Goal: Transaction & Acquisition: Purchase product/service

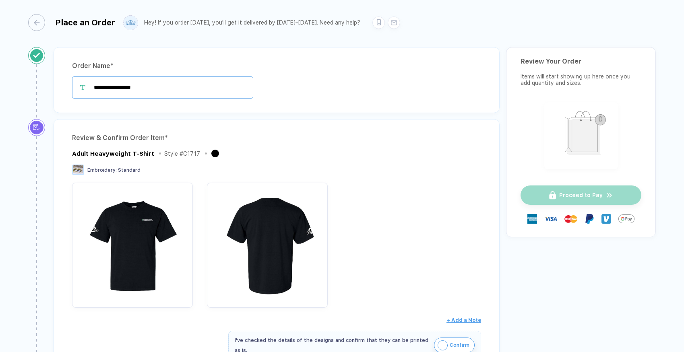
click at [116, 90] on input "**********" at bounding box center [162, 88] width 181 height 22
click at [106, 90] on input "**********" at bounding box center [162, 88] width 181 height 22
click at [108, 89] on input "**********" at bounding box center [162, 88] width 181 height 22
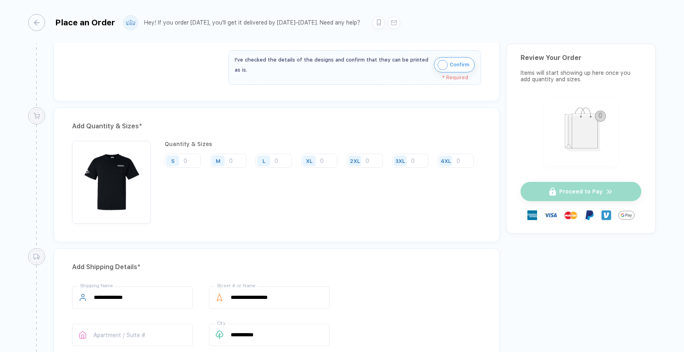
scroll to position [280, 0]
type input "**********"
click at [329, 162] on input "number" at bounding box center [319, 161] width 36 height 14
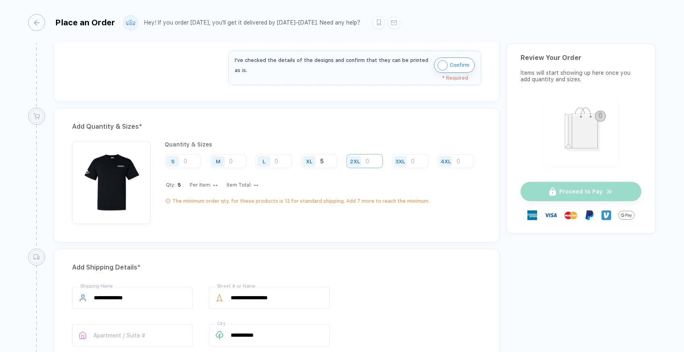
type input "5"
click at [366, 161] on input "number" at bounding box center [365, 161] width 36 height 14
type input "5"
click at [372, 159] on input "5" at bounding box center [365, 161] width 36 height 14
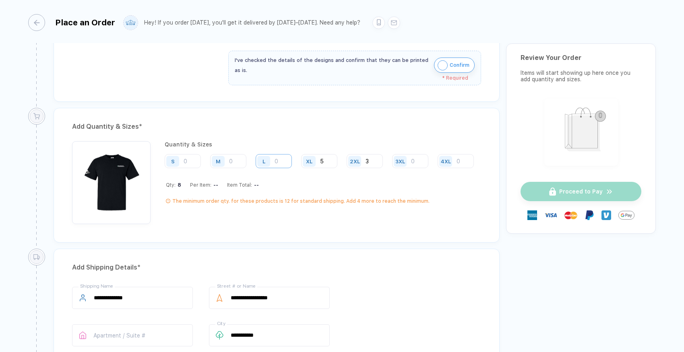
type input "3"
click at [280, 162] on input "number" at bounding box center [274, 161] width 36 height 14
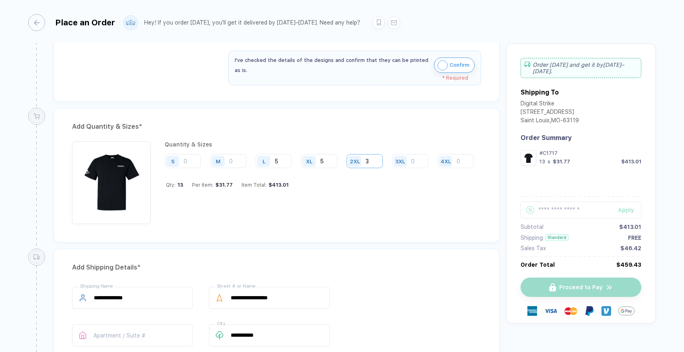
type input "5"
click at [376, 162] on input "3" at bounding box center [365, 161] width 36 height 14
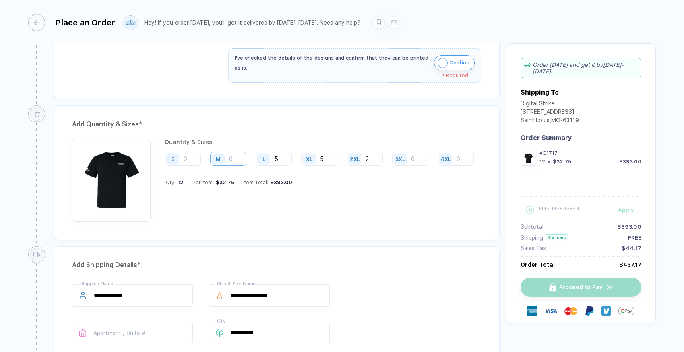
type input "2"
click at [242, 158] on input "number" at bounding box center [228, 159] width 36 height 14
type input "5"
type input "1"
click at [323, 196] on div "Quantity & Sizes S M L 5 XL 5 2XL 2 3XL 4XL Qty: 12 Per Item: $32.75 Item Total…" at bounding box center [322, 180] width 315 height 83
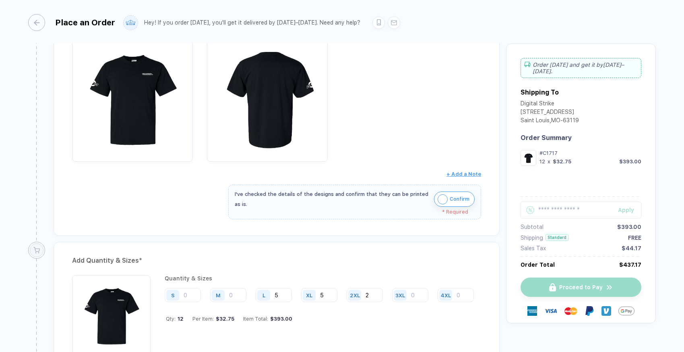
scroll to position [145, 0]
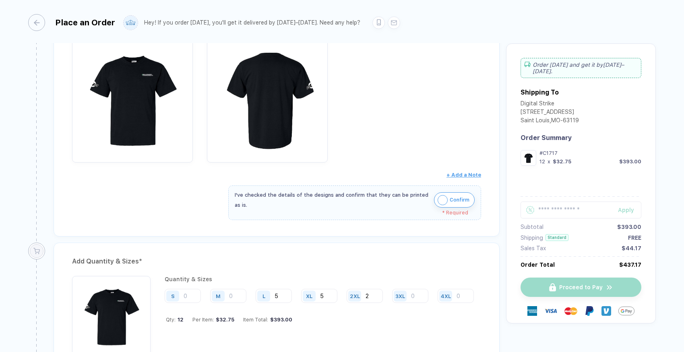
click at [441, 201] on img "button" at bounding box center [443, 200] width 10 height 10
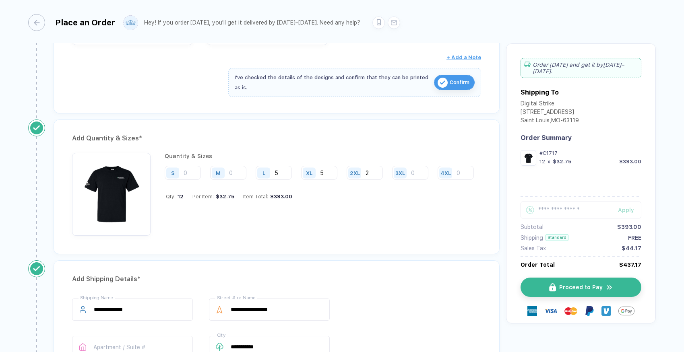
scroll to position [308, 0]
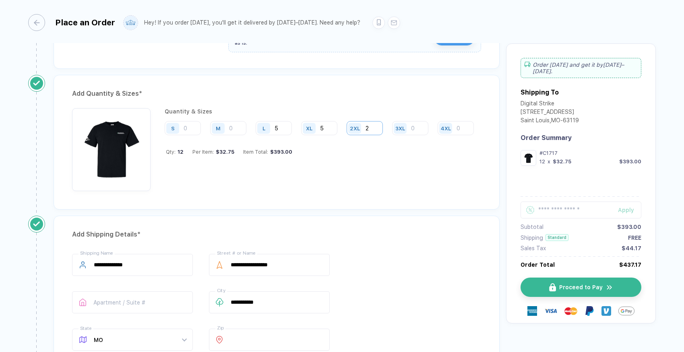
click at [377, 128] on input "2" at bounding box center [365, 128] width 36 height 14
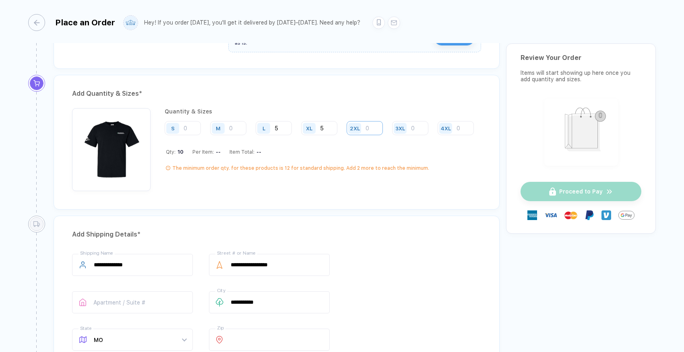
type input "2"
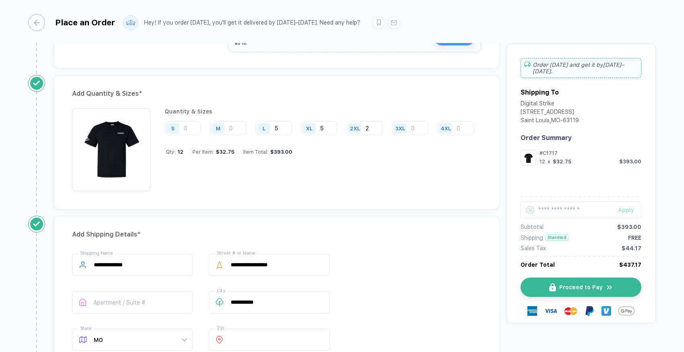
click at [442, 158] on div "Quantity & Sizes S M L 5 XL 5 2XL 2 3XL 4XL Qty: 12 Per Item: $32.75 Item Total…" at bounding box center [322, 149] width 315 height 83
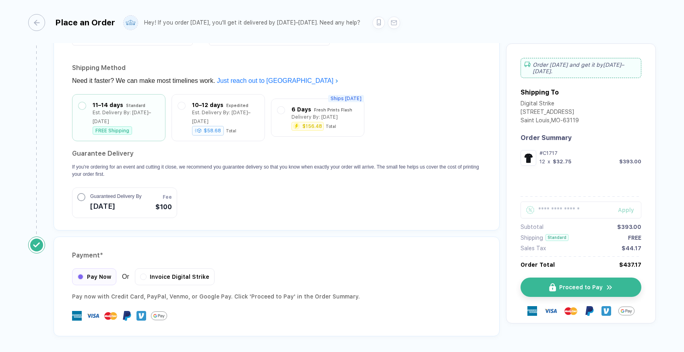
scroll to position [637, 0]
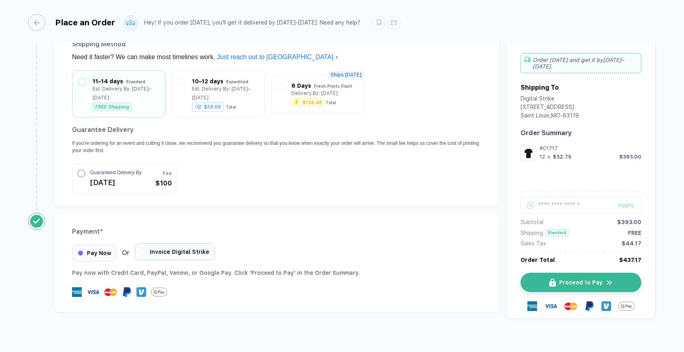
click at [176, 249] on span "Invoice Digital Strike" at bounding box center [180, 252] width 60 height 6
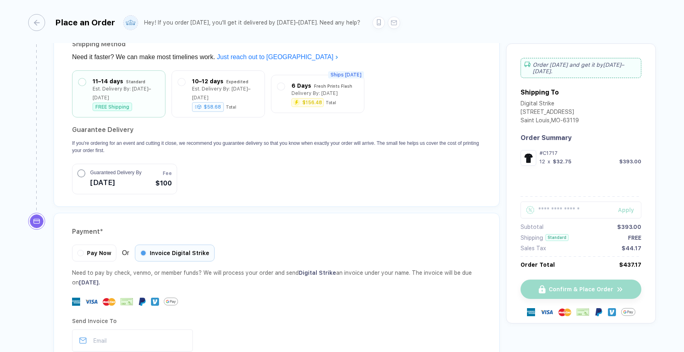
scroll to position [717, 0]
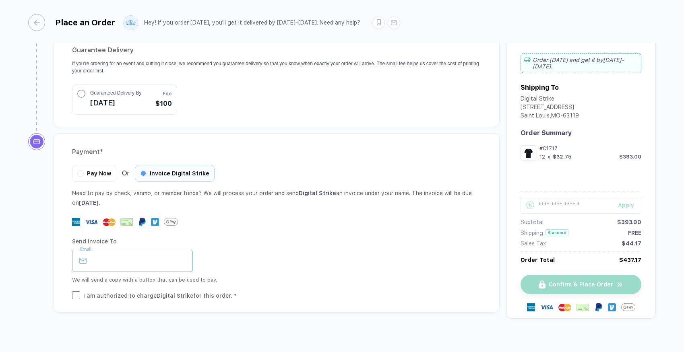
click at [102, 253] on input "email" at bounding box center [132, 261] width 121 height 22
type input "**********"
click at [195, 250] on div "**********" at bounding box center [276, 261] width 409 height 22
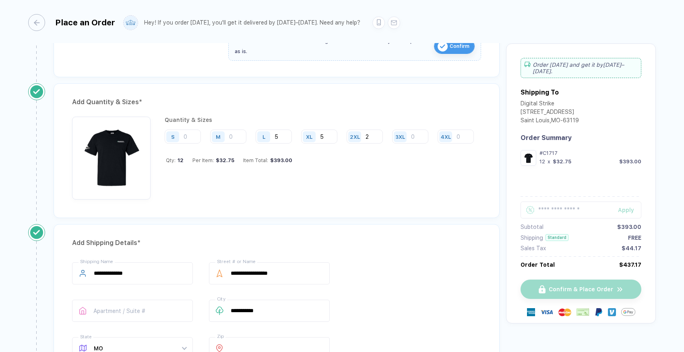
scroll to position [276, 0]
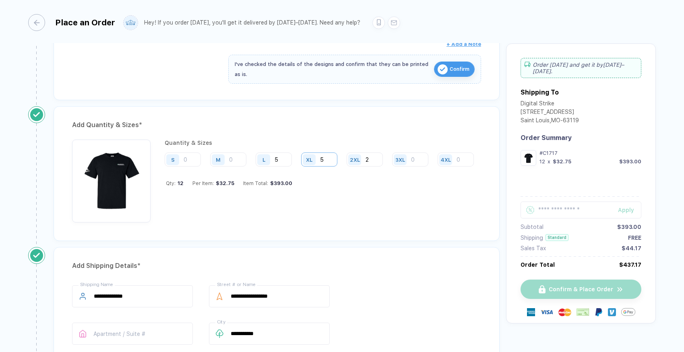
click at [329, 162] on input "5" at bounding box center [319, 160] width 36 height 14
type input "7"
click at [288, 160] on input "5" at bounding box center [274, 160] width 36 height 14
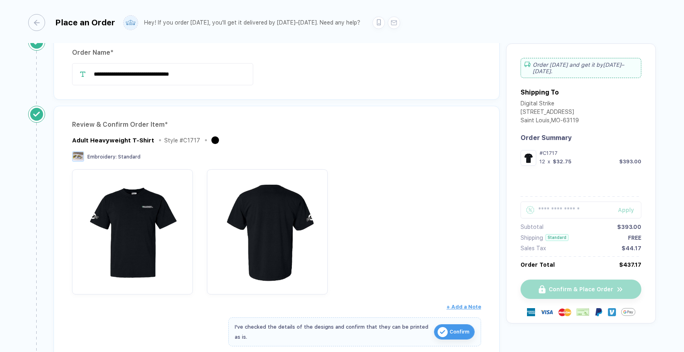
scroll to position [14, 0]
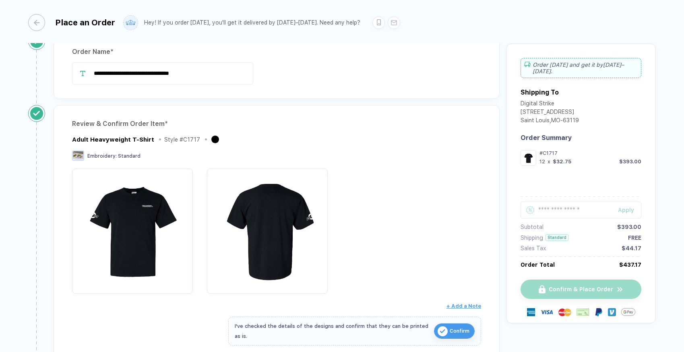
type input "3"
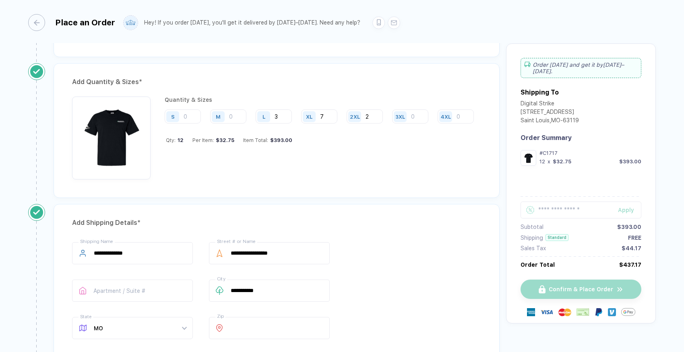
scroll to position [318, 0]
